Goal: Navigation & Orientation: Go to known website

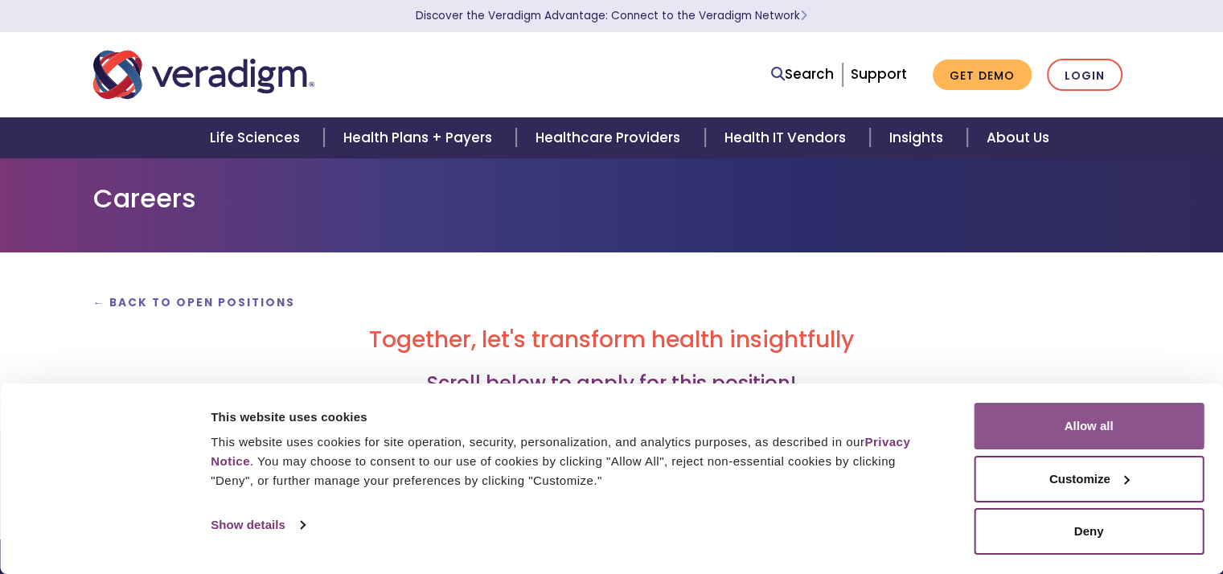
click at [1091, 418] on button "Allow all" at bounding box center [1089, 426] width 230 height 47
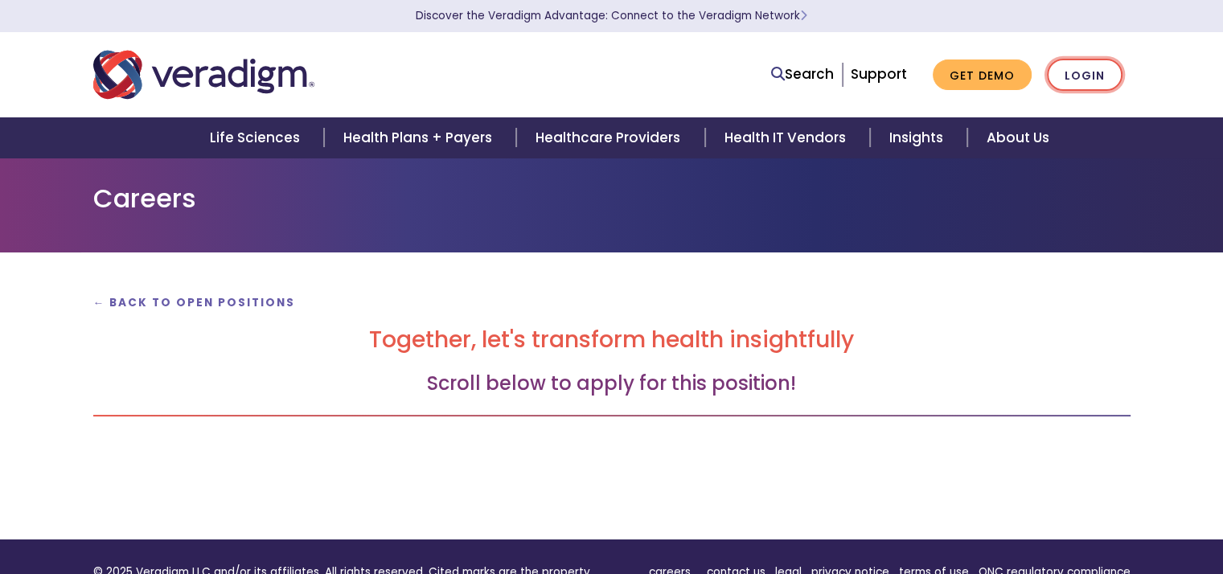
click at [1086, 70] on link "Login" at bounding box center [1085, 75] width 76 height 33
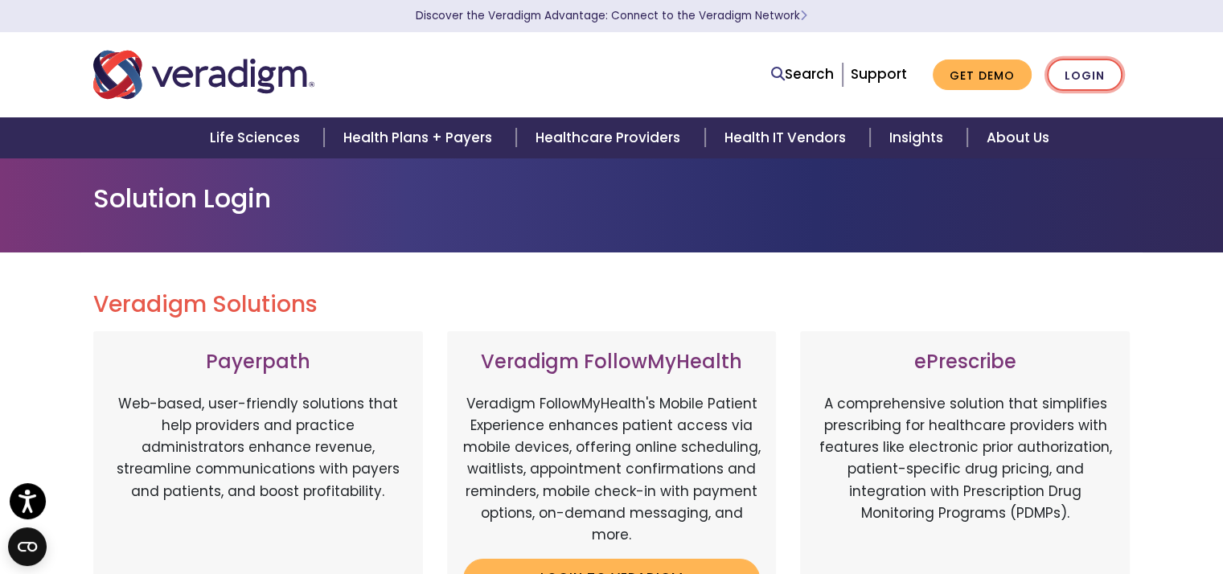
click at [1071, 81] on link "Login" at bounding box center [1085, 75] width 76 height 33
